Goal: Task Accomplishment & Management: Manage account settings

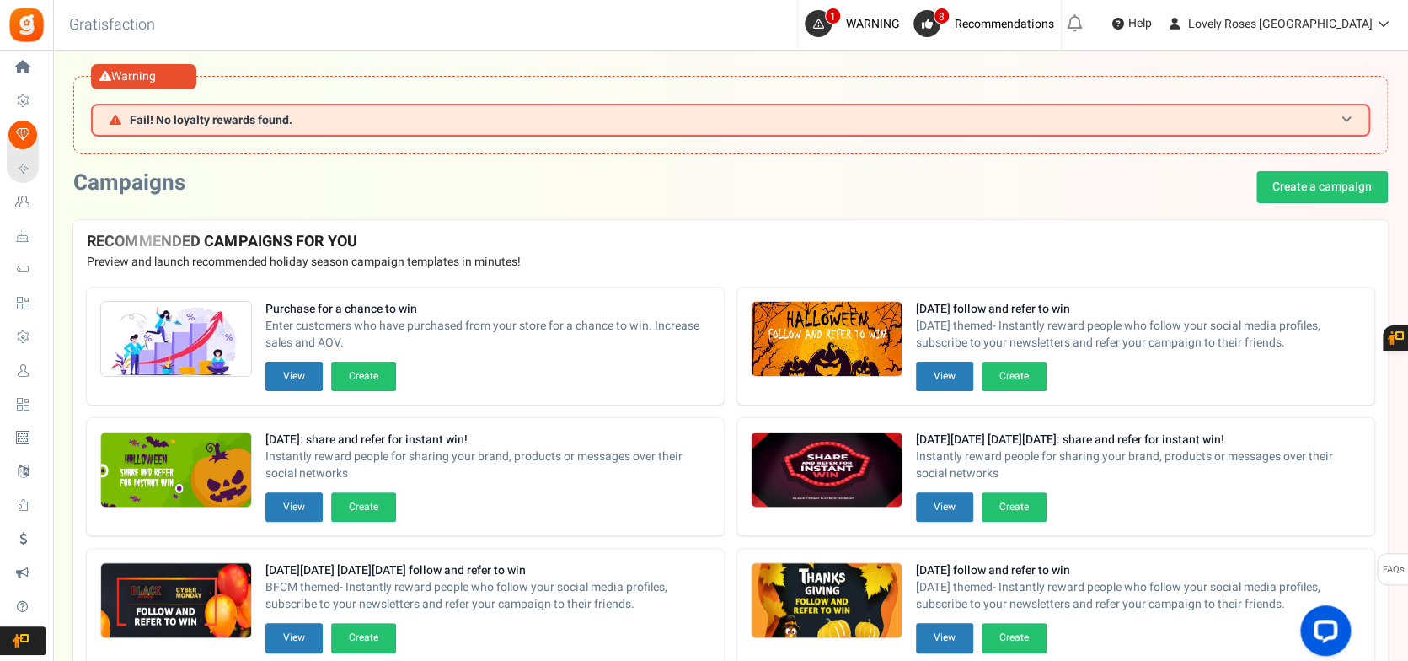
click at [405, 112] on h3 "Fail! No loyalty rewards found." at bounding box center [730, 120] width 1279 height 33
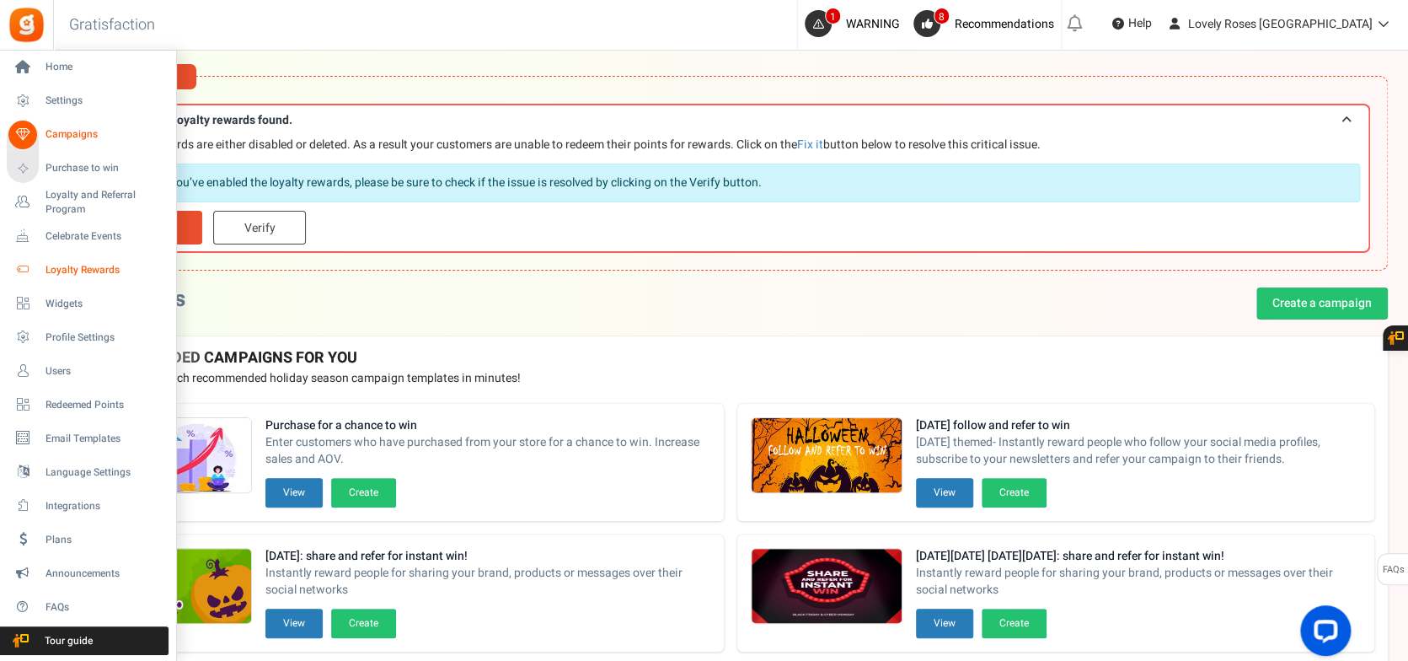
click at [71, 271] on span "Loyalty Rewards" at bounding box center [105, 270] width 118 height 14
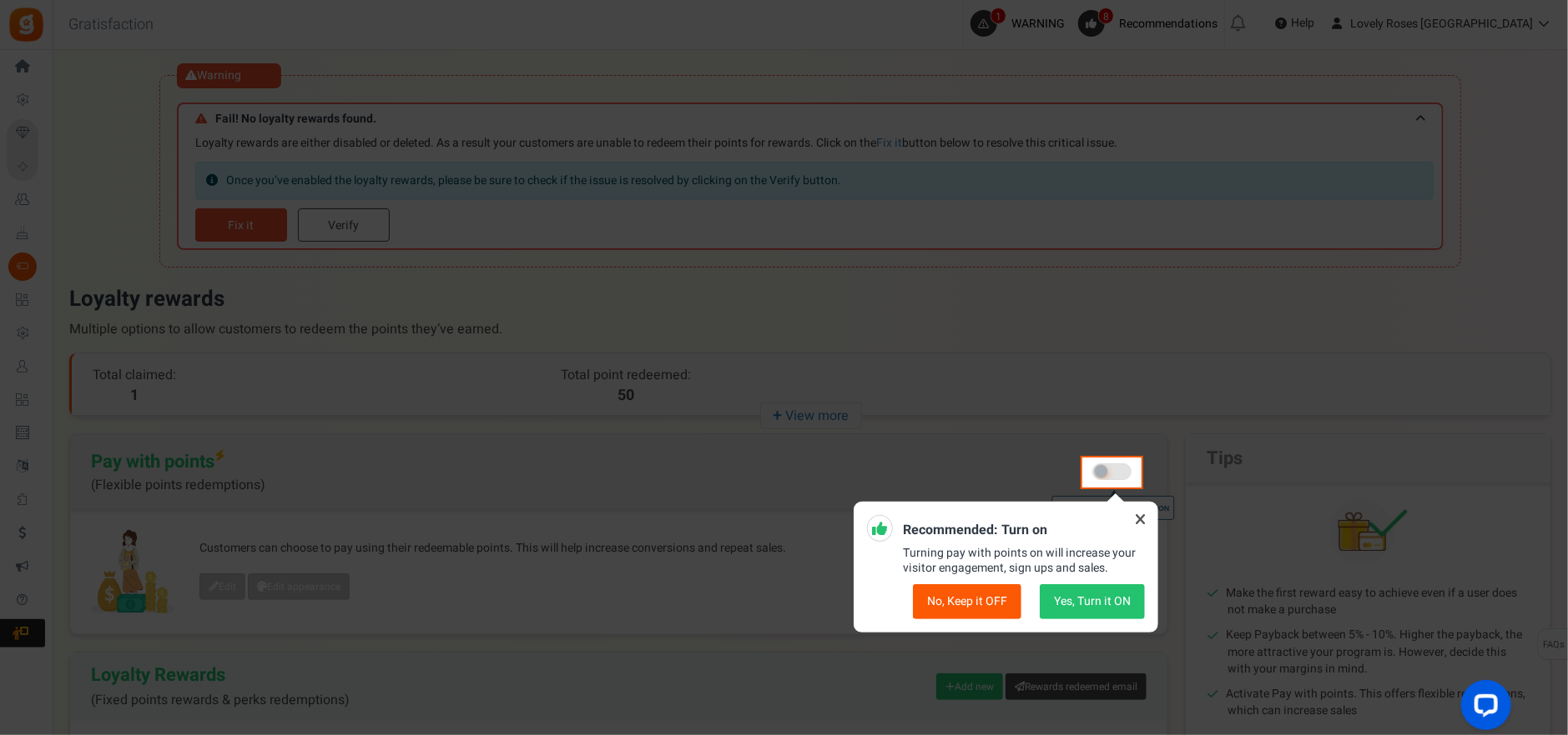
click at [1145, 519] on icon at bounding box center [1140, 519] width 27 height 27
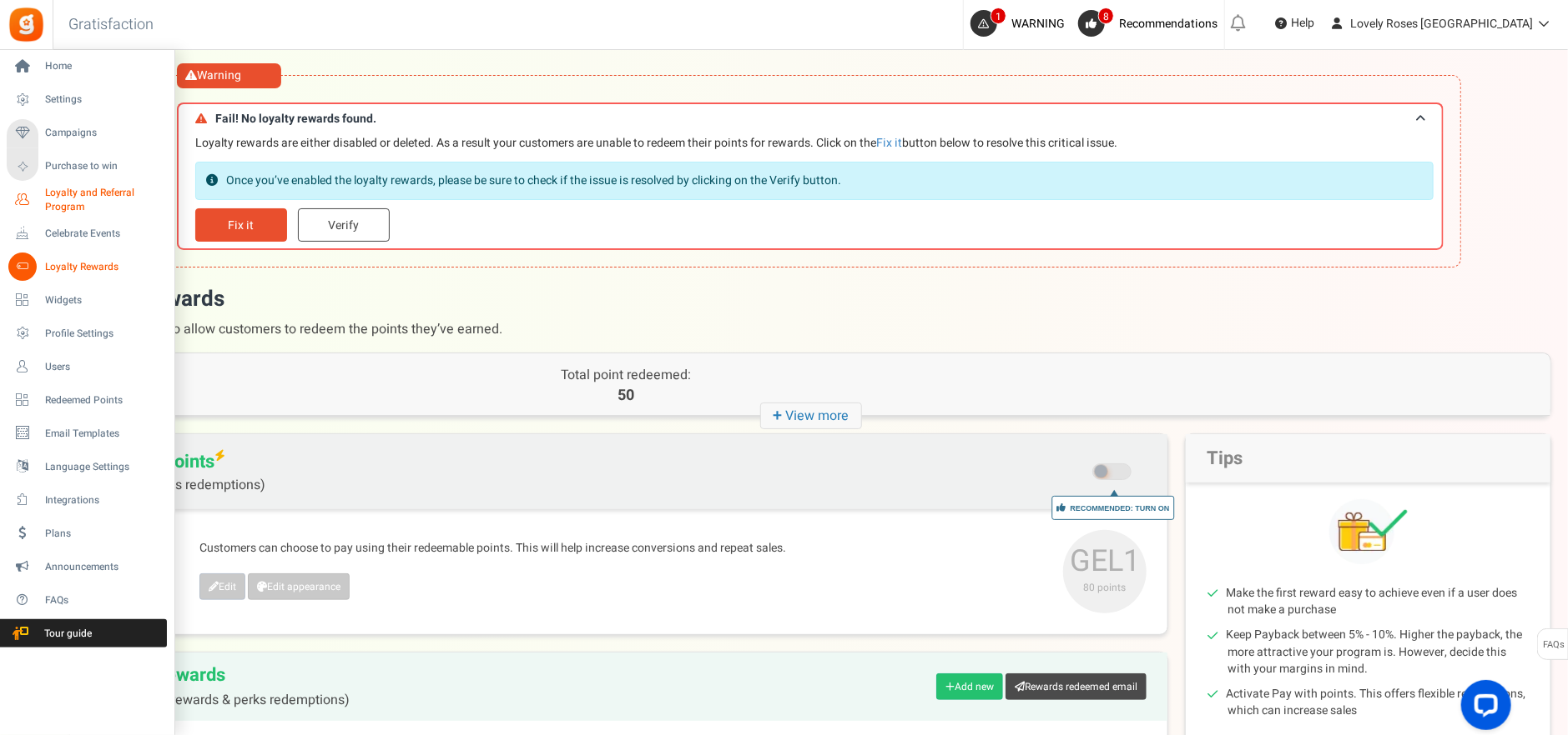
click at [87, 197] on span "Loyalty and Referral Program" at bounding box center [106, 200] width 122 height 29
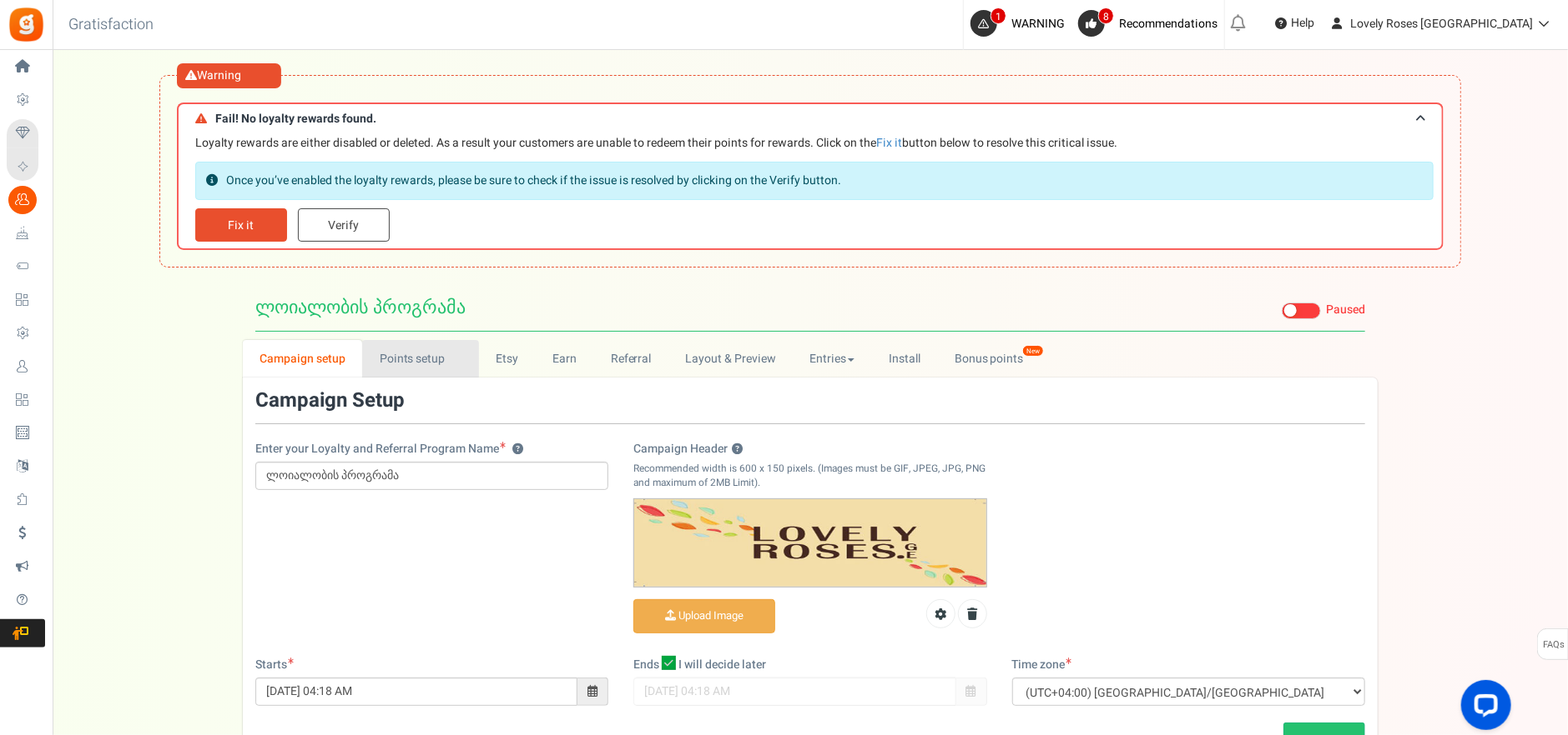
click at [427, 370] on link "Points setup New" at bounding box center [420, 359] width 116 height 38
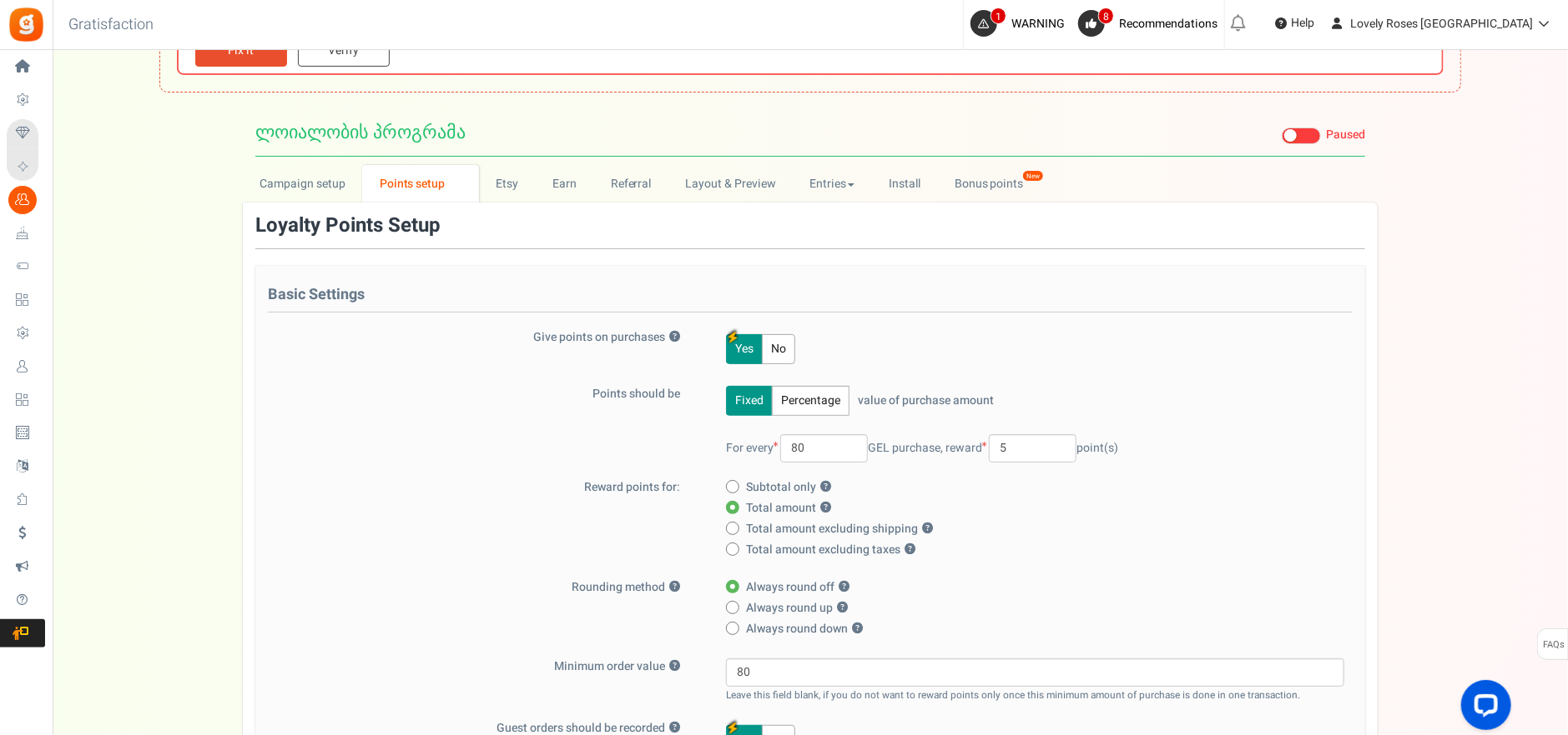
scroll to position [125, 0]
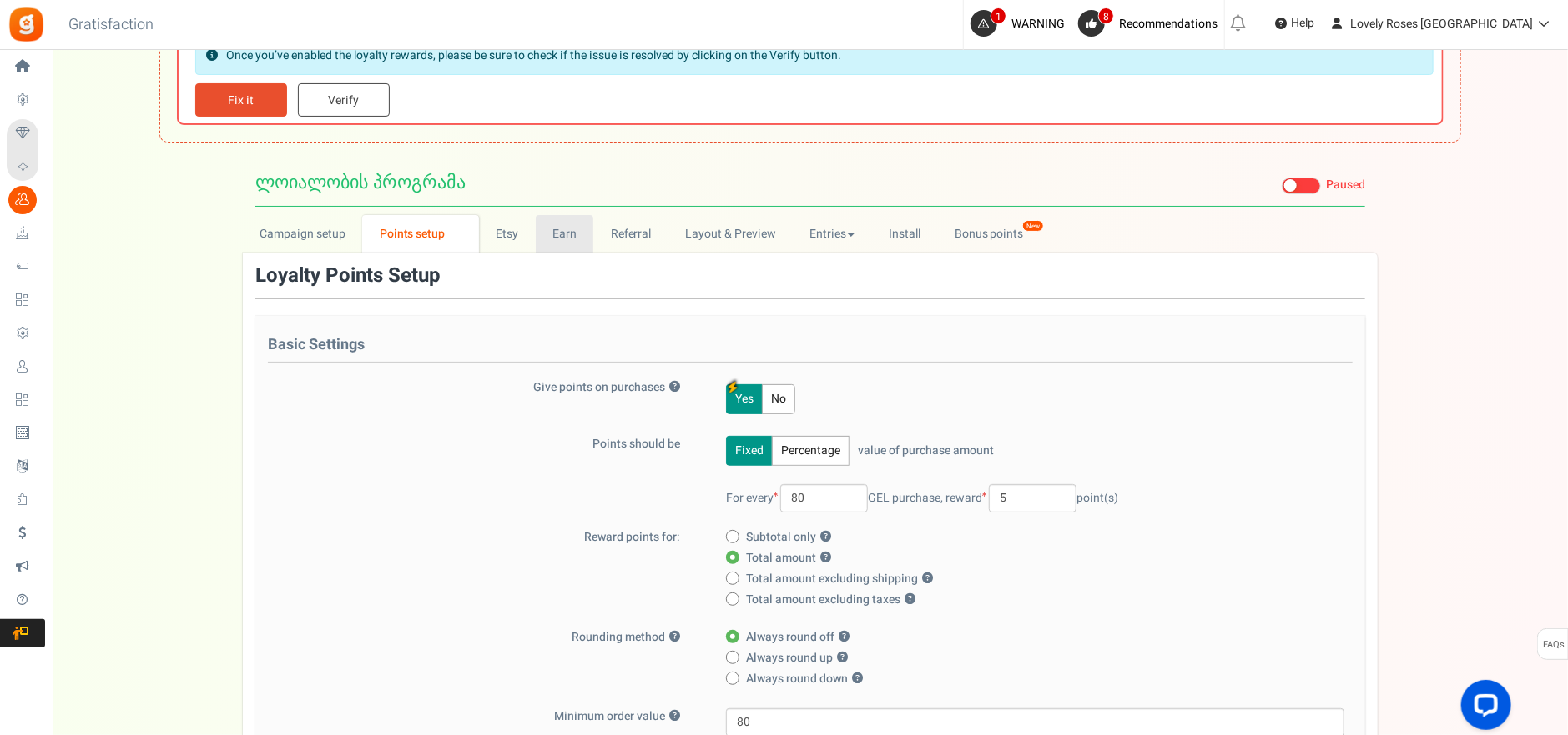
click at [565, 238] on link "Earn" at bounding box center [564, 233] width 58 height 38
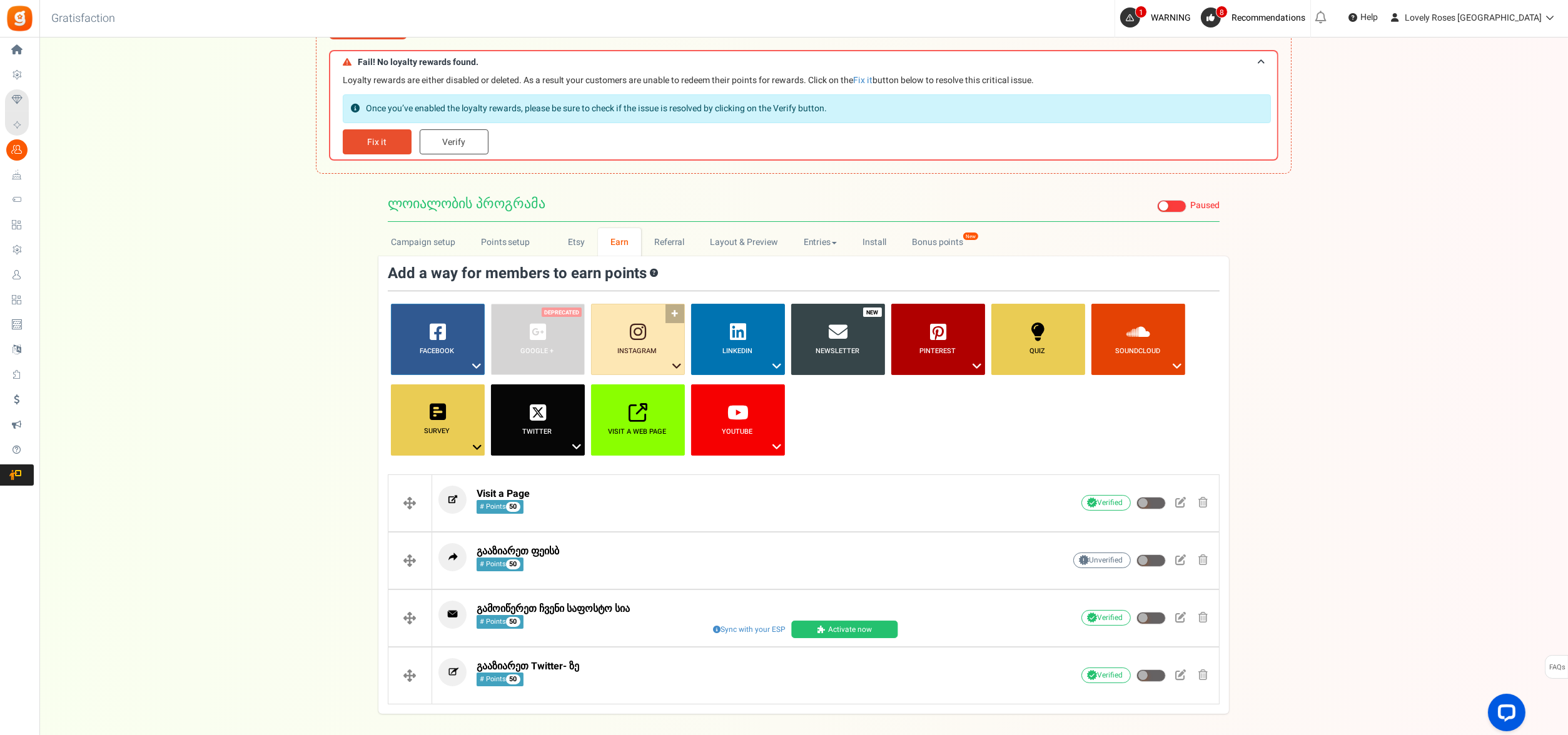
scroll to position [0, 0]
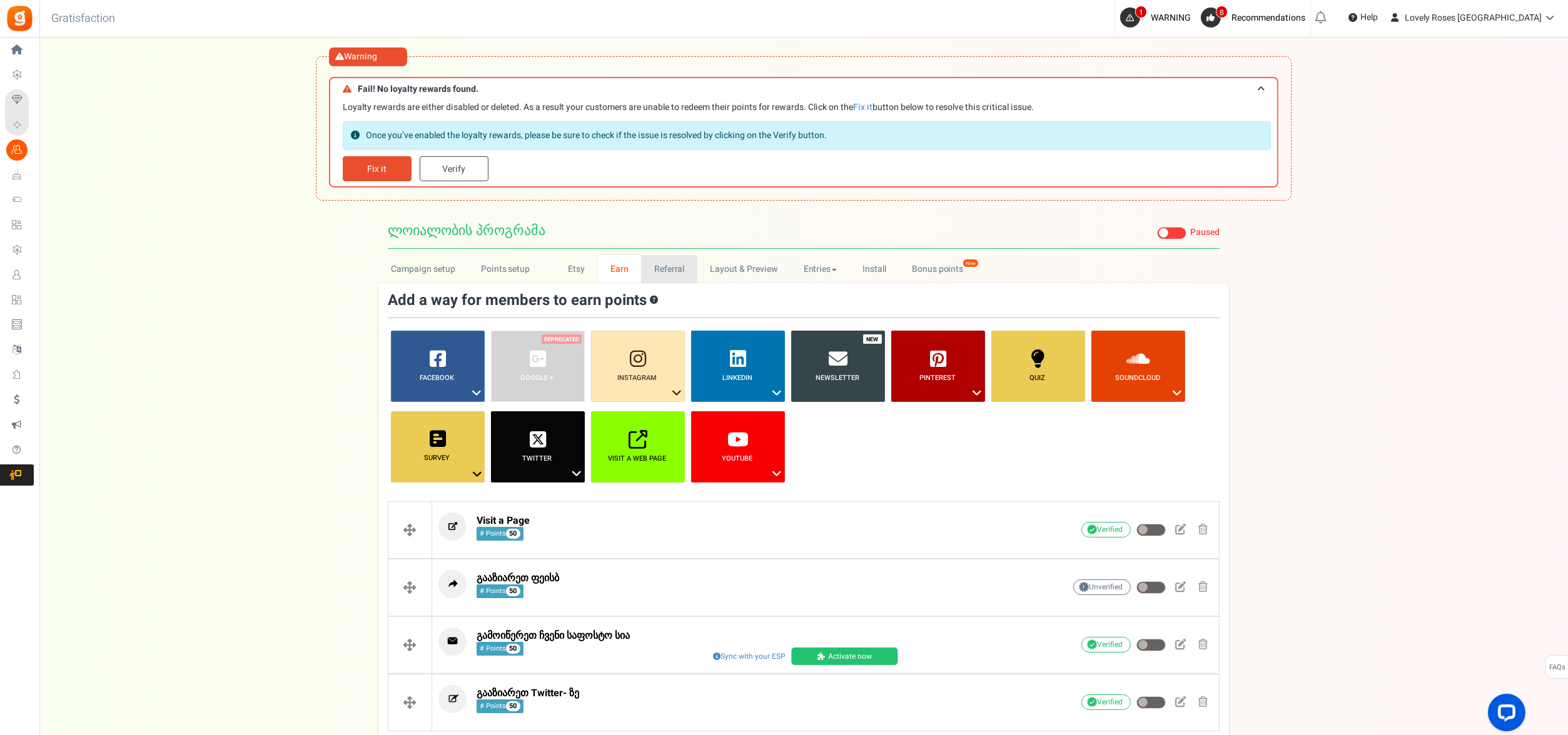
click at [666, 265] on link "Referral" at bounding box center [669, 269] width 56 height 28
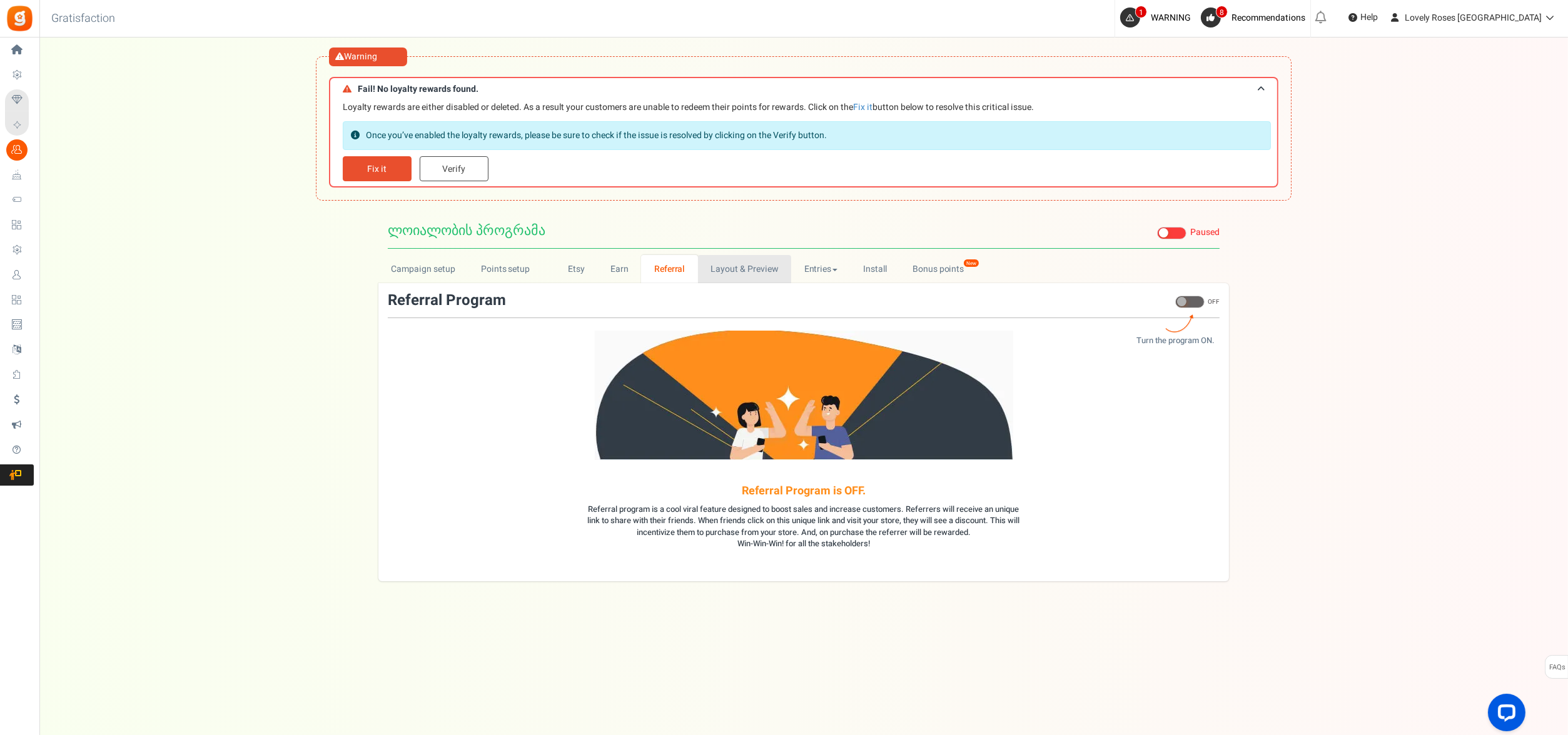
click at [735, 273] on link "Layout & Preview" at bounding box center [745, 269] width 94 height 28
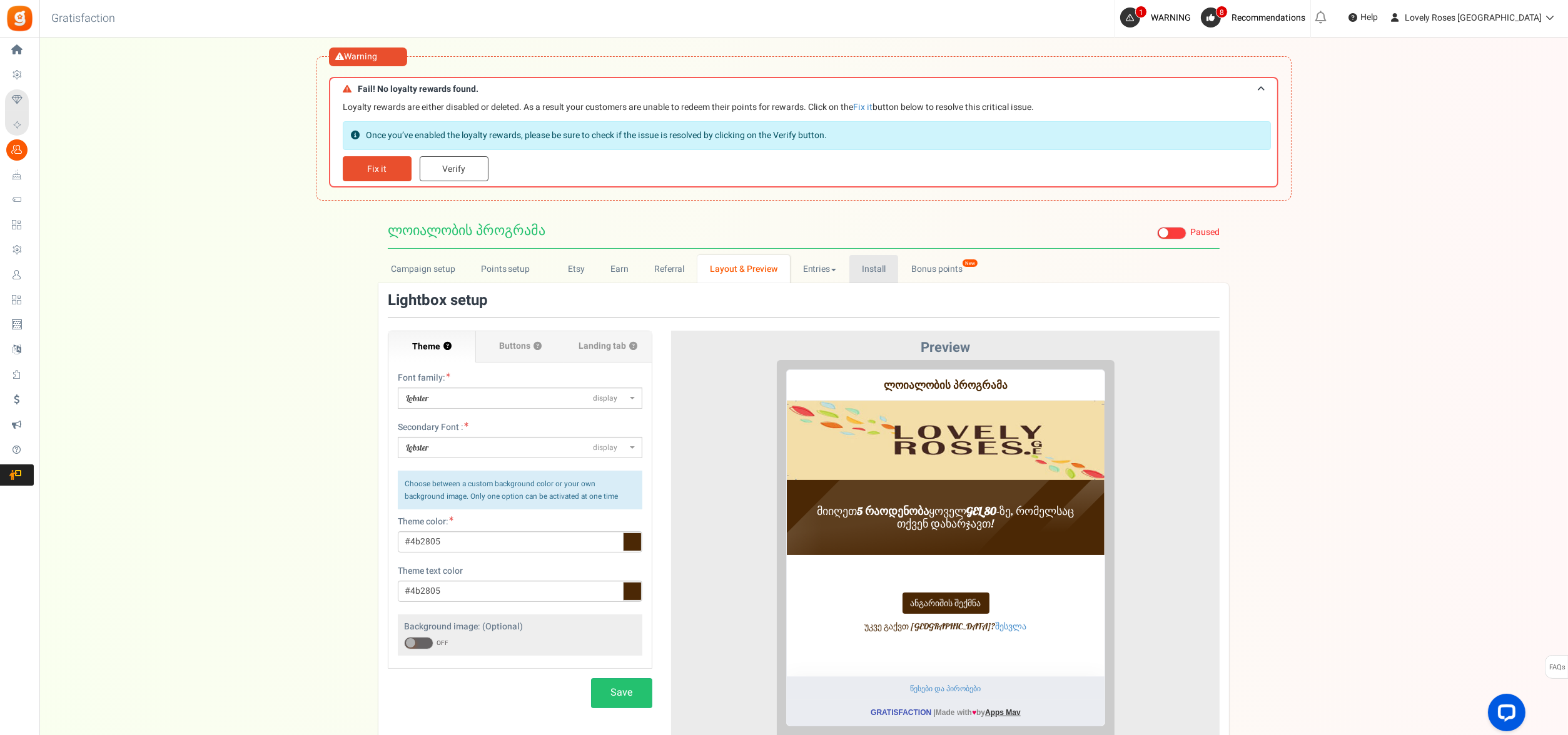
click at [871, 277] on link "Install" at bounding box center [874, 269] width 50 height 28
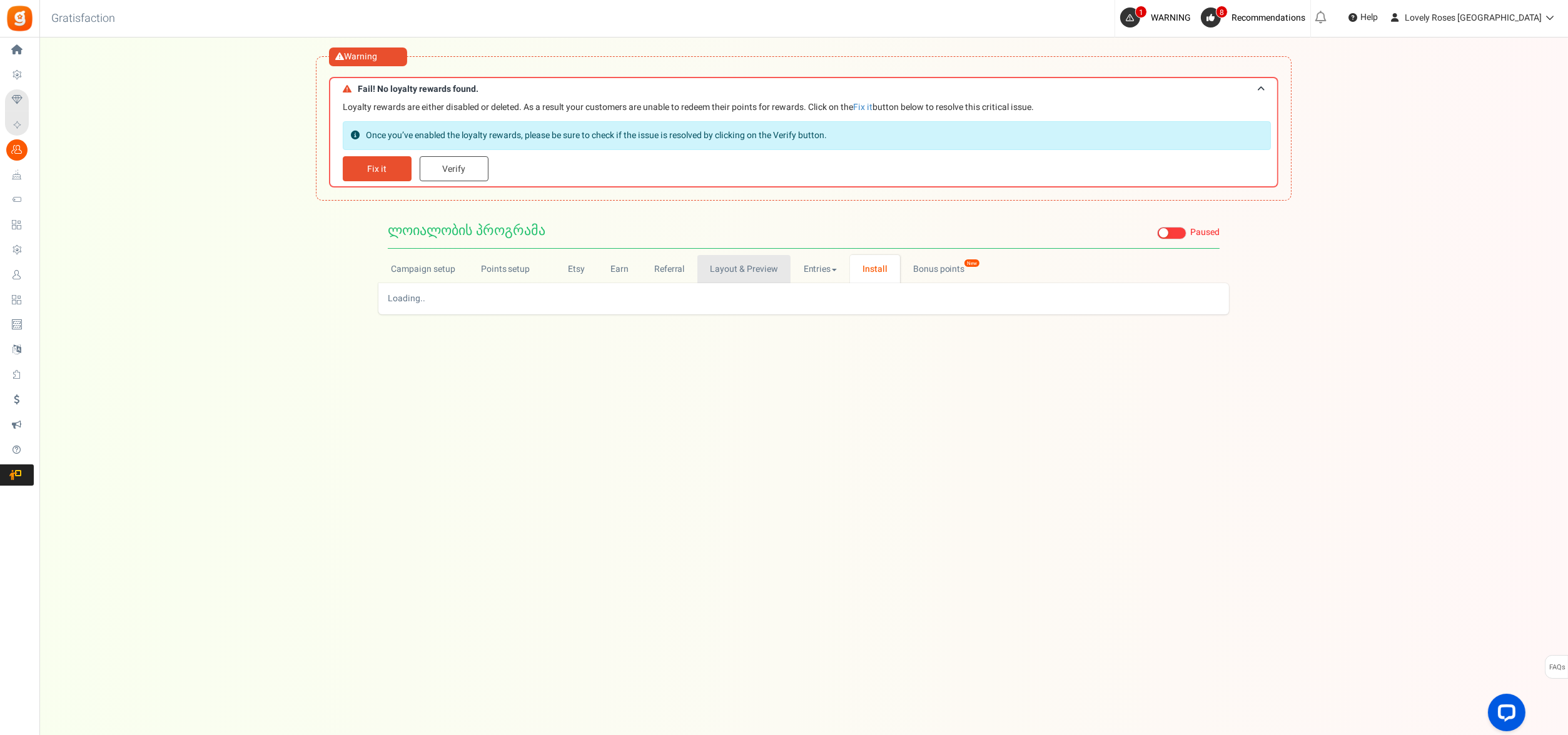
click at [770, 268] on link "Layout & Preview" at bounding box center [744, 269] width 94 height 28
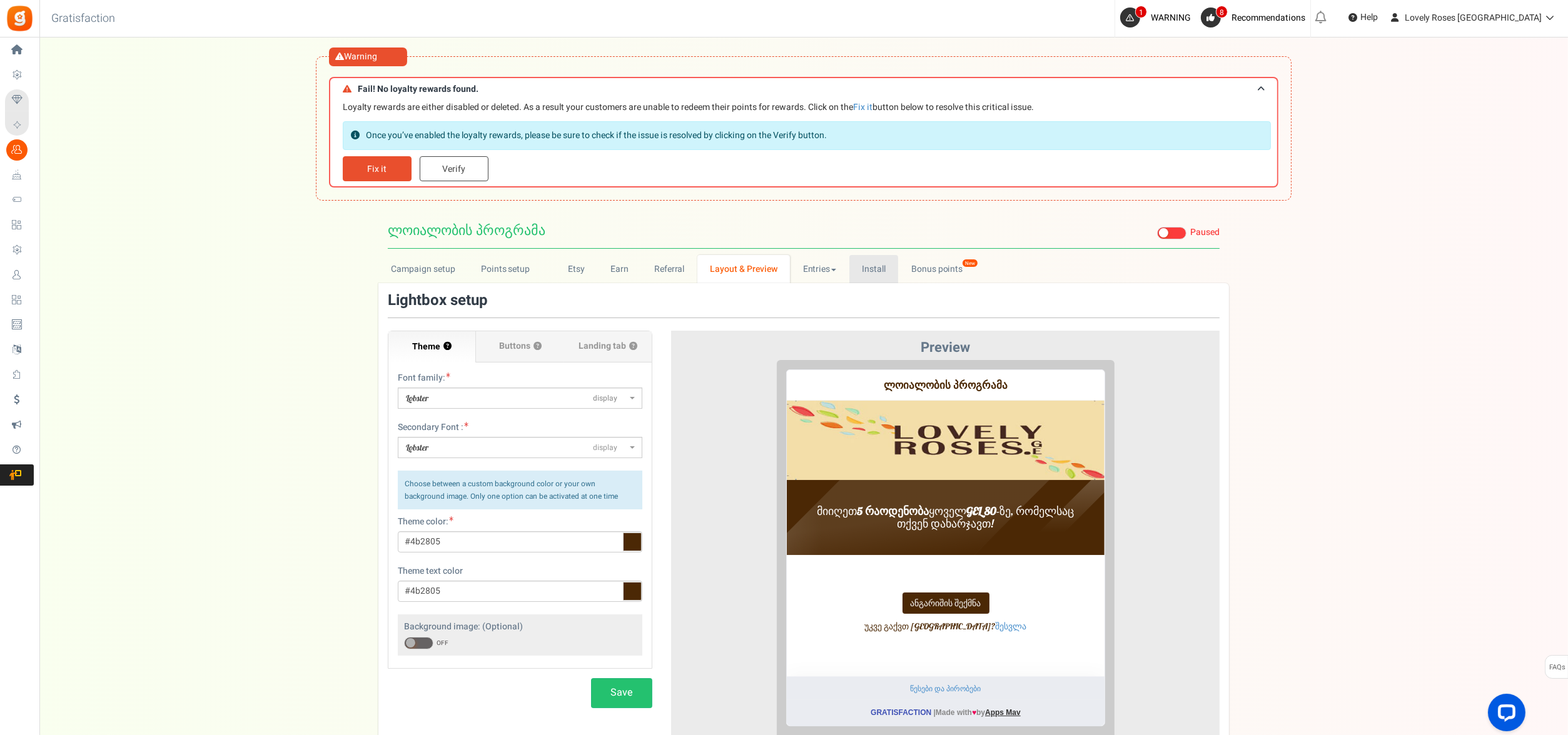
click at [882, 277] on link "Install" at bounding box center [874, 269] width 50 height 28
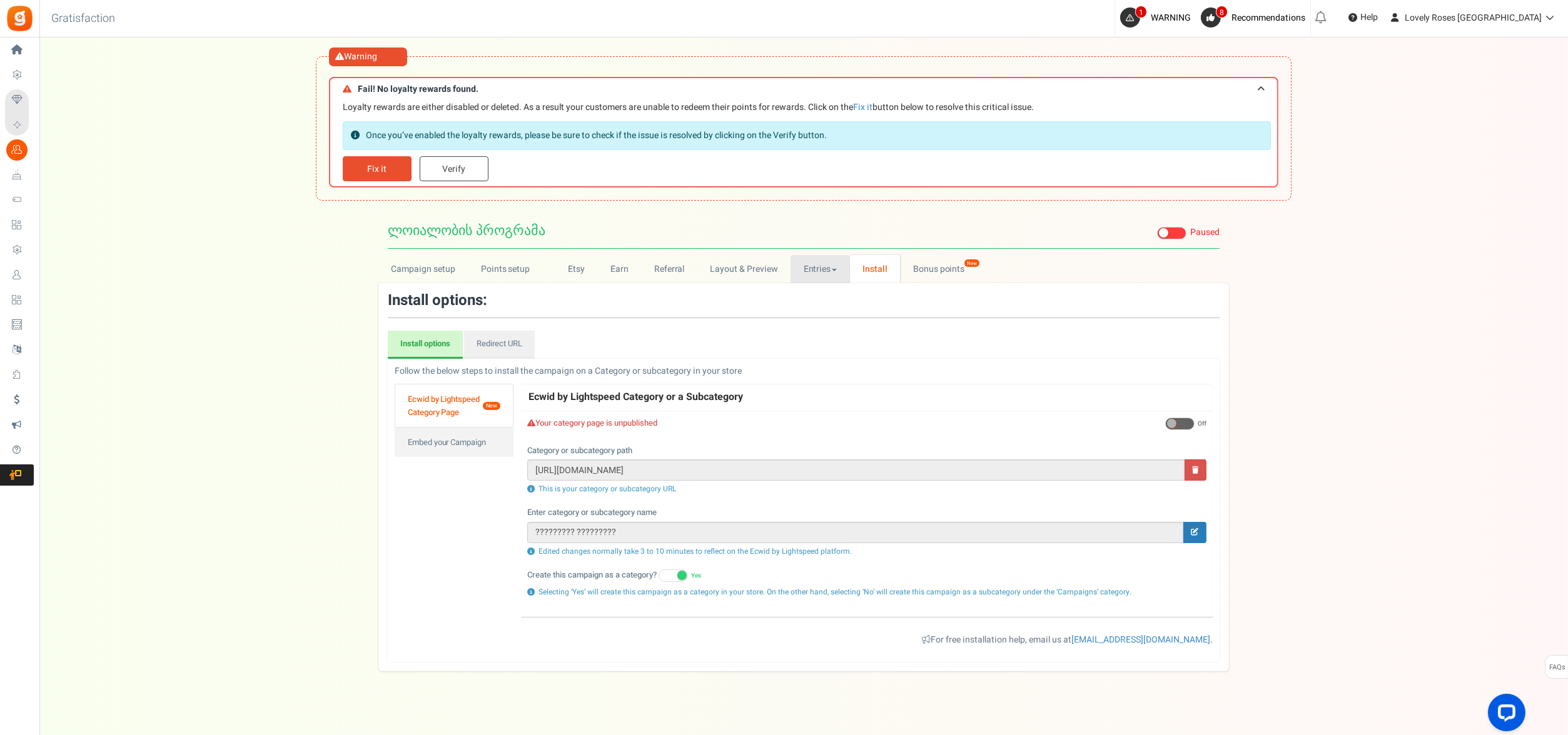
click at [824, 274] on link "Entries" at bounding box center [820, 269] width 59 height 28
drag, startPoint x: 823, startPoint y: 306, endPoint x: 824, endPoint y: 297, distance: 9.1
click at [823, 303] on ul "Entries Referral entries" at bounding box center [840, 297] width 100 height 28
click at [824, 297] on h3 "Install options:" at bounding box center [804, 300] width 832 height 16
click at [826, 265] on link "Entries" at bounding box center [820, 269] width 59 height 28
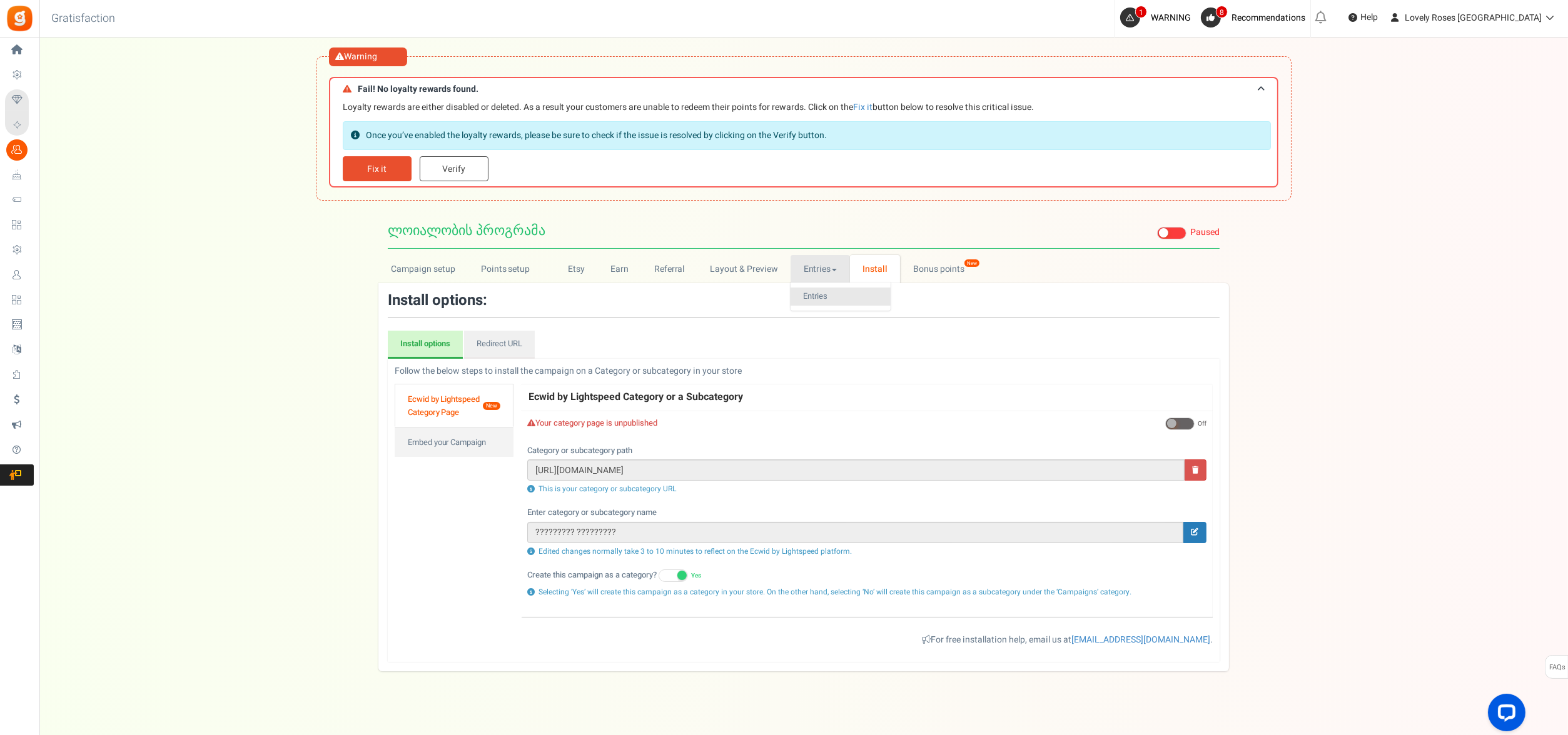
click at [826, 299] on link "Entries" at bounding box center [840, 297] width 100 height 18
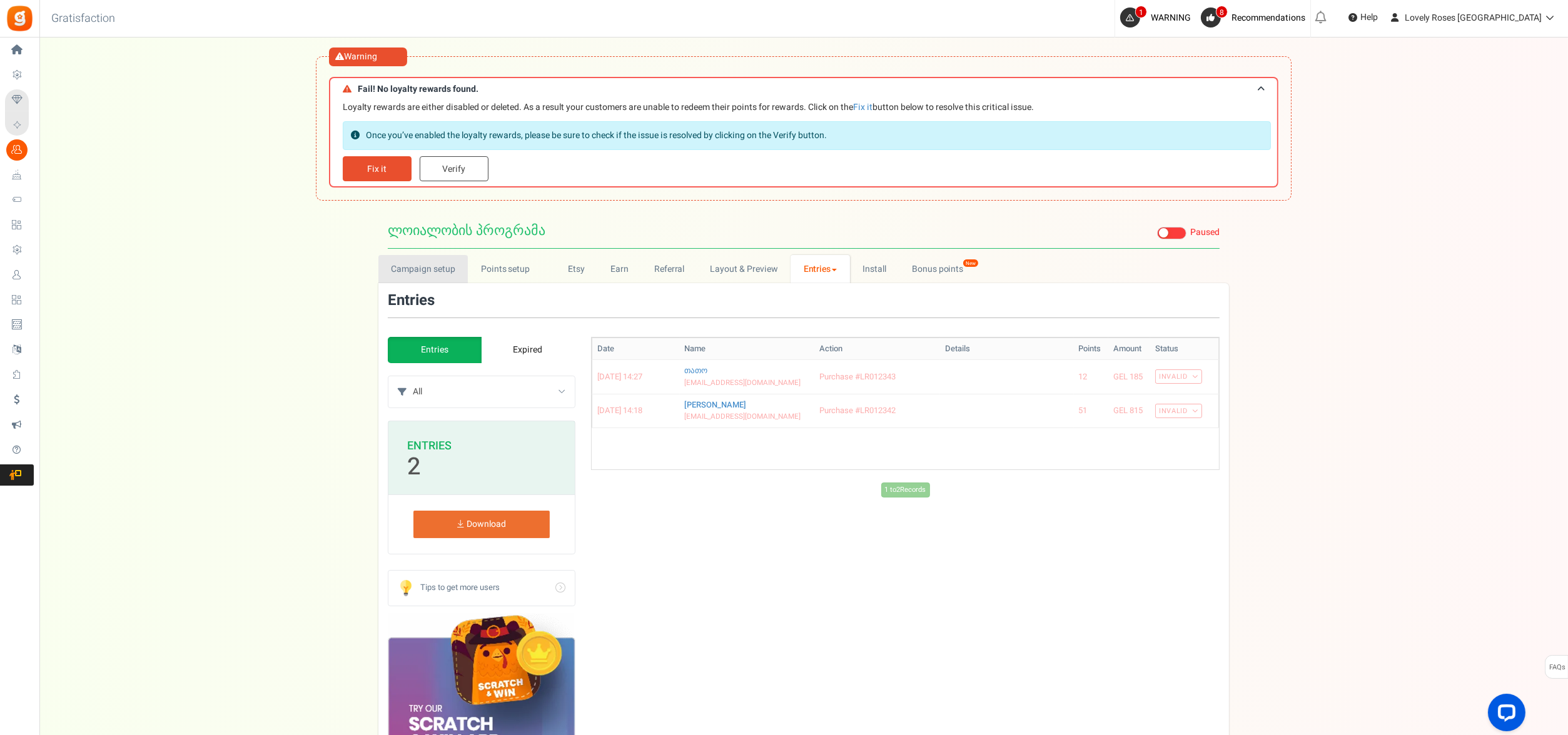
click at [439, 270] on link "Campaign setup" at bounding box center [423, 269] width 90 height 28
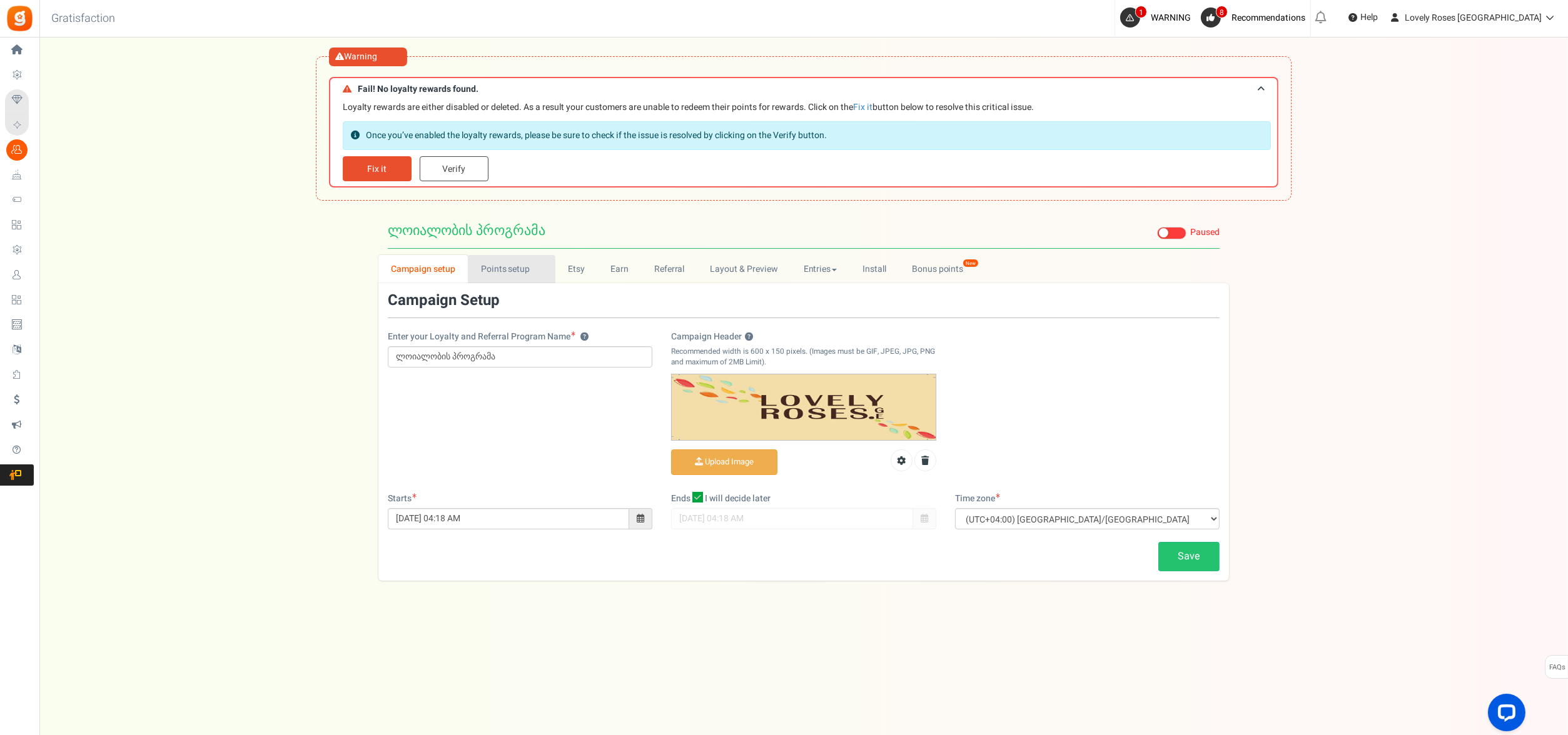
click at [518, 271] on link "Points setup New" at bounding box center [511, 269] width 87 height 28
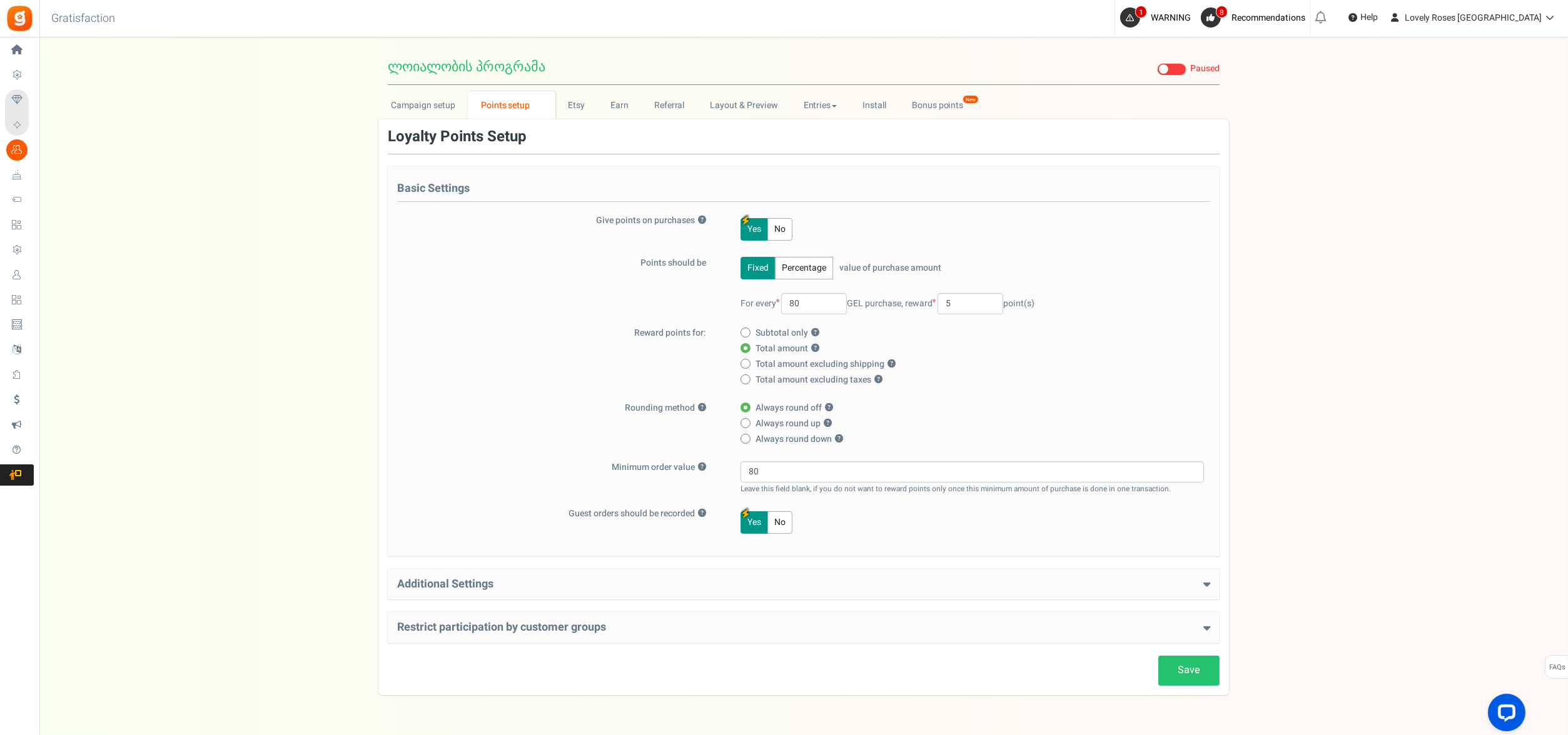
scroll to position [200, 0]
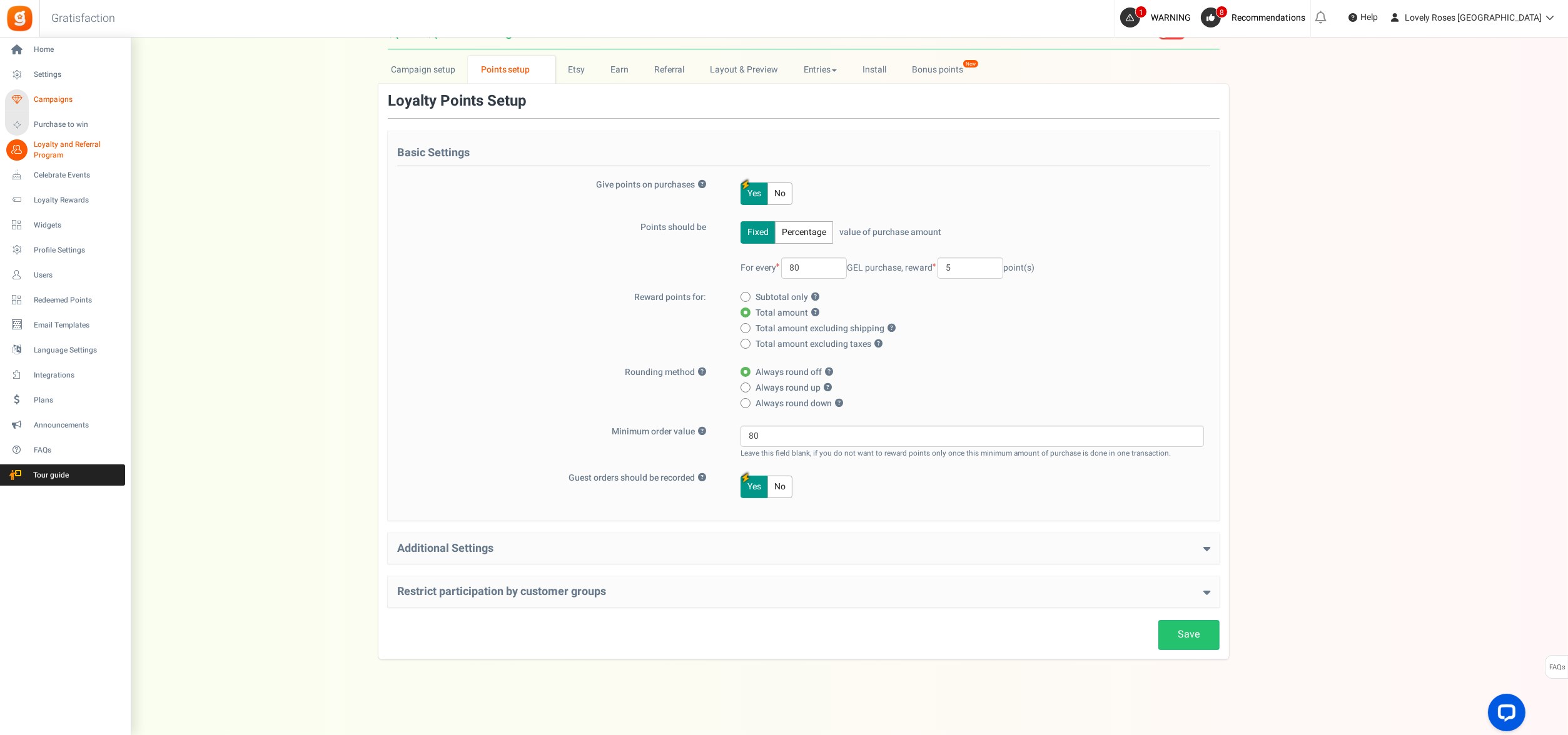
click at [70, 99] on span "Campaigns" at bounding box center [78, 99] width 88 height 10
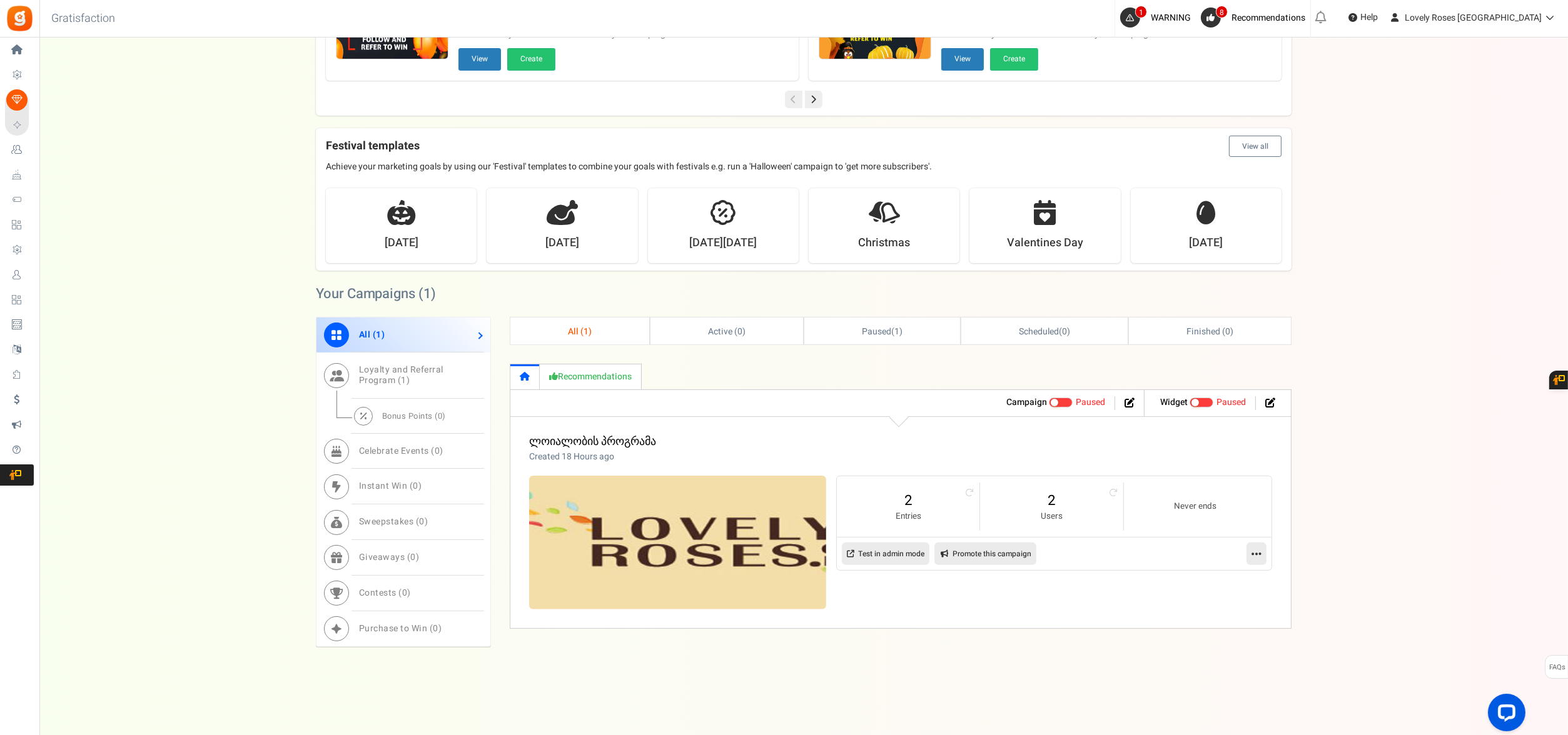
scroll to position [1, 0]
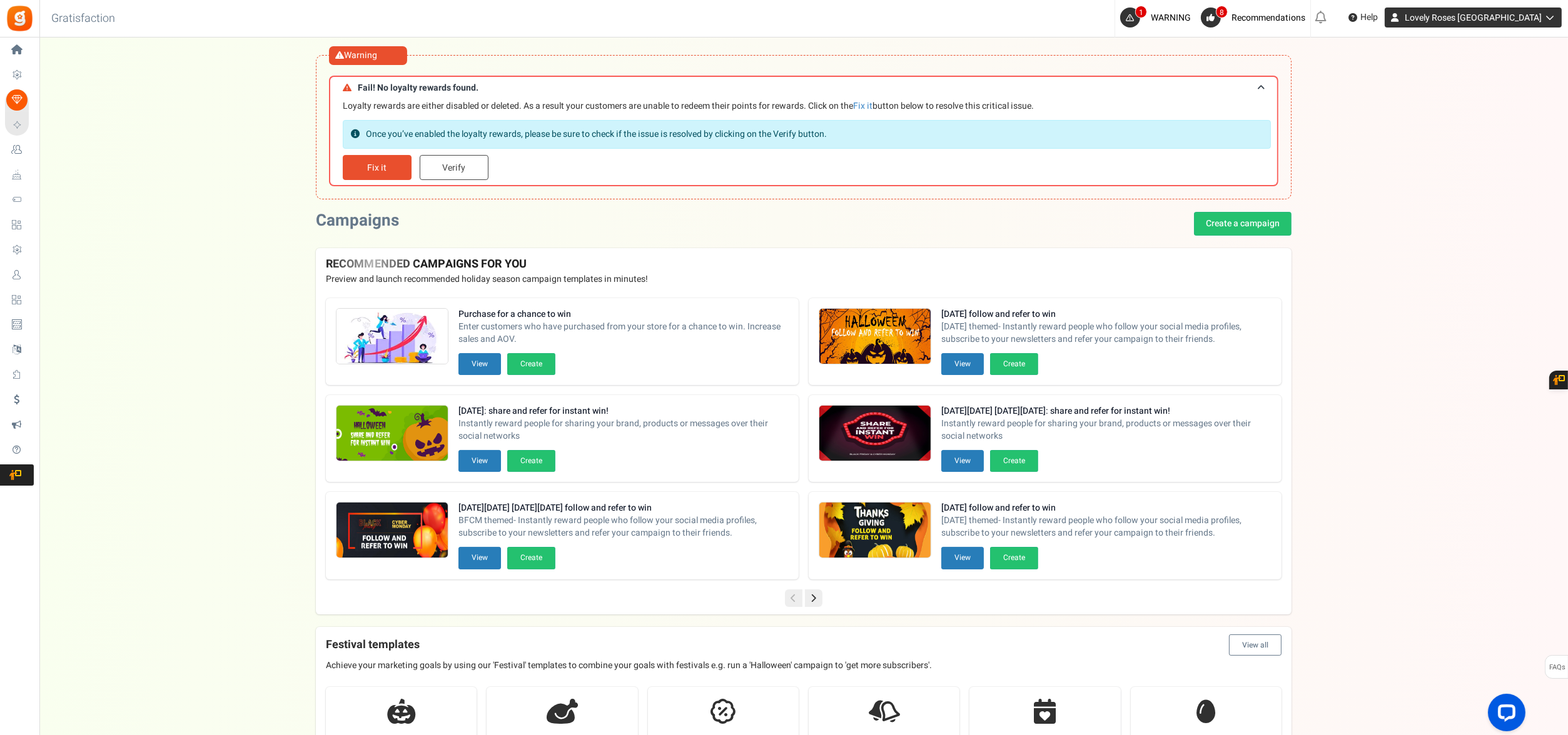
click at [1045, 14] on span "Lovely Roses [GEOGRAPHIC_DATA]" at bounding box center [1473, 18] width 137 height 13
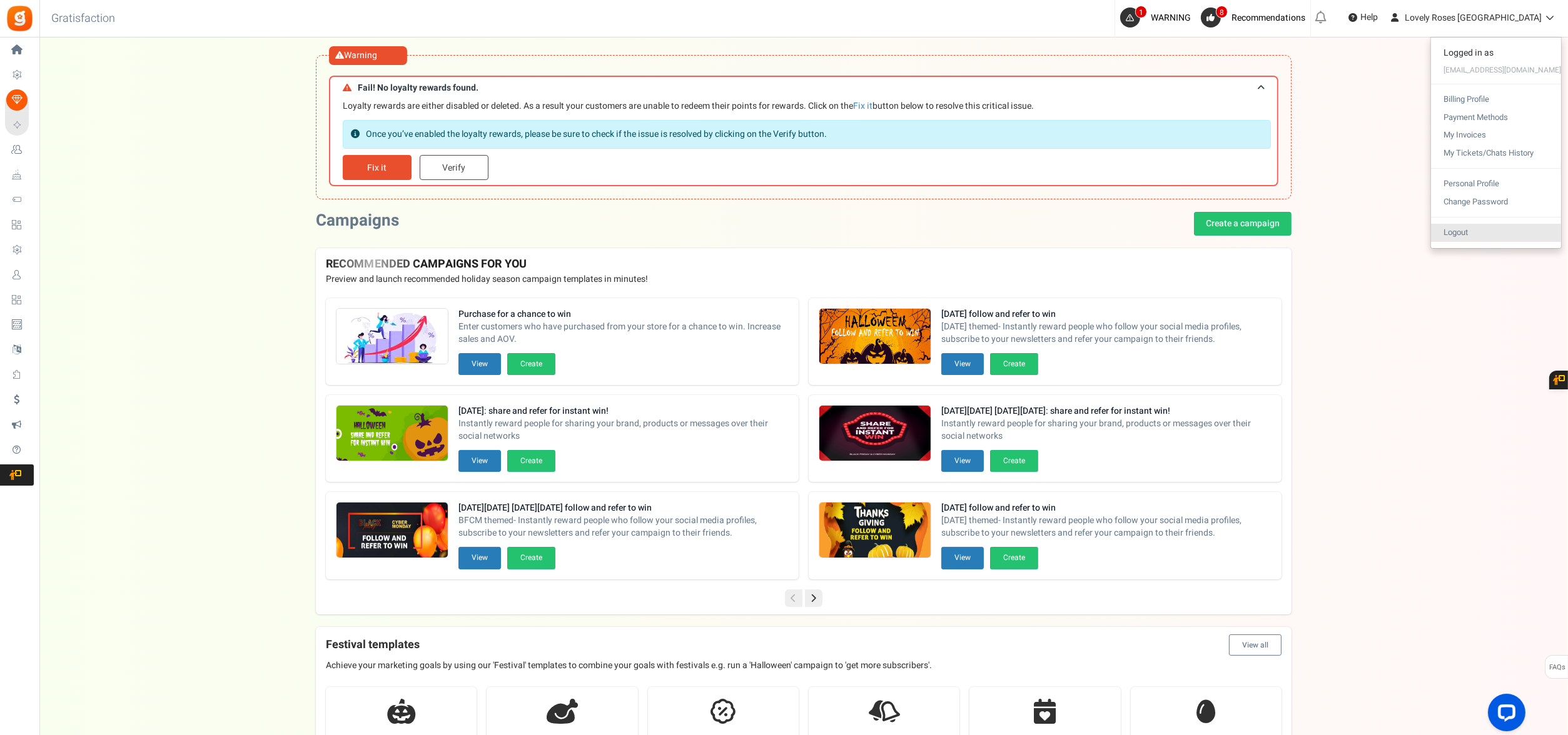
click at [1045, 235] on link "Logout" at bounding box center [1495, 233] width 130 height 18
